Goal: Transaction & Acquisition: Book appointment/travel/reservation

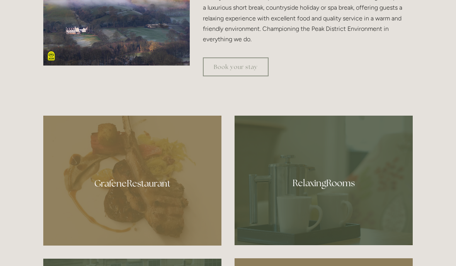
scroll to position [344, 0]
click at [243, 76] on link "Book your stay" at bounding box center [236, 67] width 66 height 19
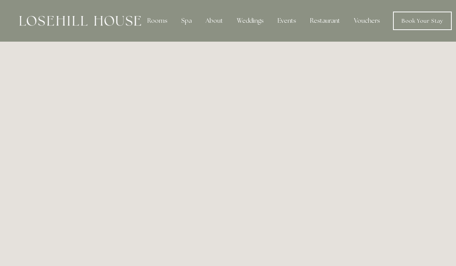
click at [160, 18] on div "Rooms" at bounding box center [157, 20] width 32 height 15
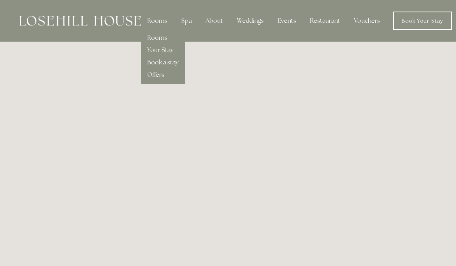
click at [177, 64] on link "Book a stay" at bounding box center [162, 62] width 31 height 8
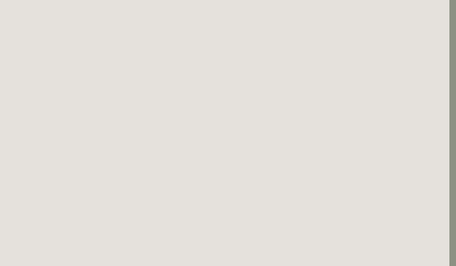
scroll to position [908, 7]
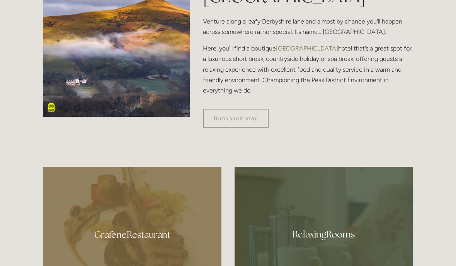
scroll to position [293, 0]
click at [116, 90] on img at bounding box center [116, 44] width 146 height 146
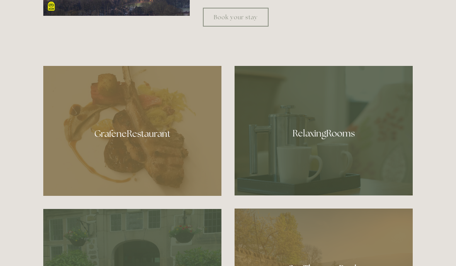
scroll to position [403, 0]
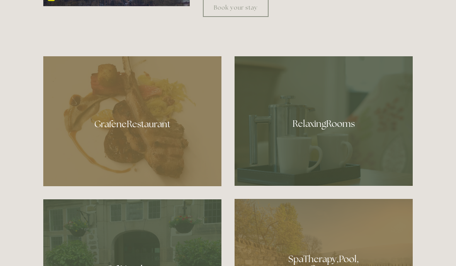
click at [138, 163] on div at bounding box center [132, 121] width 178 height 130
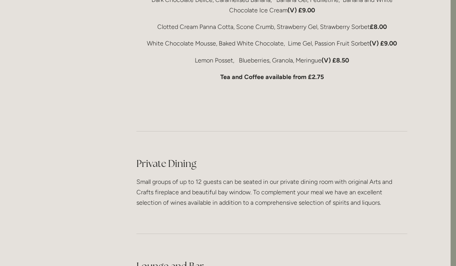
scroll to position [1693, 5]
